Goal: Task Accomplishment & Management: Manage account settings

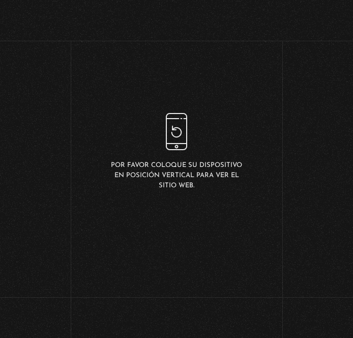
drag, startPoint x: 352, startPoint y: 190, endPoint x: 380, endPoint y: 192, distance: 28.6
click at [254, 192] on html "ingresar al sitio Ver Video Más Información Solicitar Por favor coloque su disp…" at bounding box center [176, 152] width 353 height 304
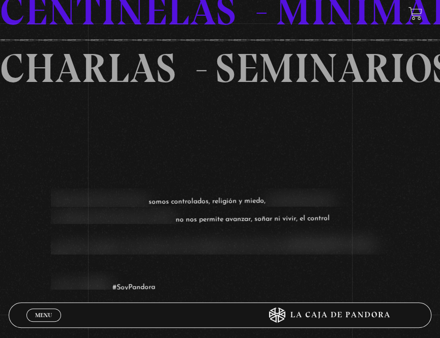
scroll to position [458, 0]
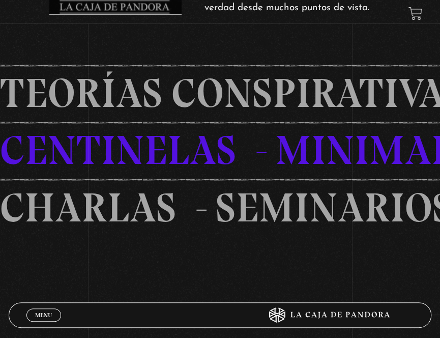
click at [51, 230] on span "Menu" at bounding box center [43, 315] width 17 height 6
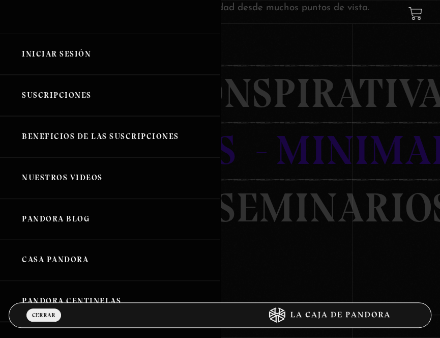
click at [55, 54] on link "Iniciar Sesión" at bounding box center [110, 54] width 220 height 41
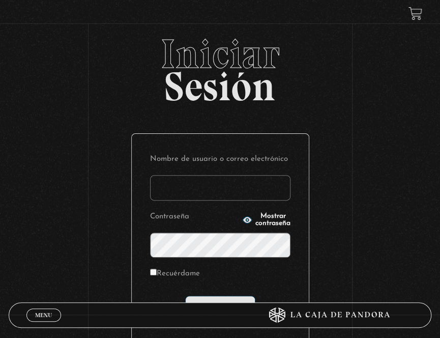
click at [181, 195] on input "Nombre de usuario o correo electrónico" at bounding box center [220, 187] width 140 height 25
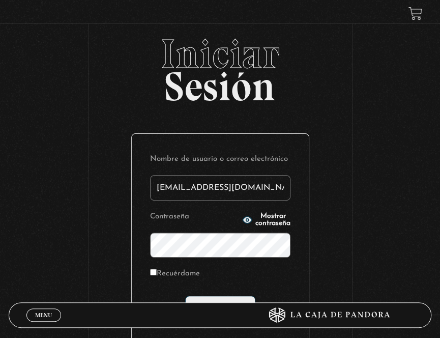
type input "[EMAIL_ADDRESS][DOMAIN_NAME]"
click at [157, 271] on input "Recuérdame" at bounding box center [153, 271] width 7 height 7
checkbox input "true"
click at [243, 218] on icon "button" at bounding box center [247, 219] width 9 height 7
click at [216, 300] on input "Acceder" at bounding box center [220, 307] width 70 height 25
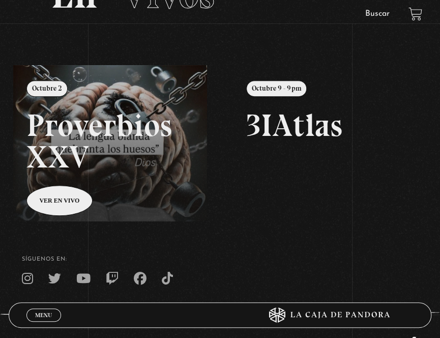
scroll to position [102, 0]
